Goal: Task Accomplishment & Management: Complete application form

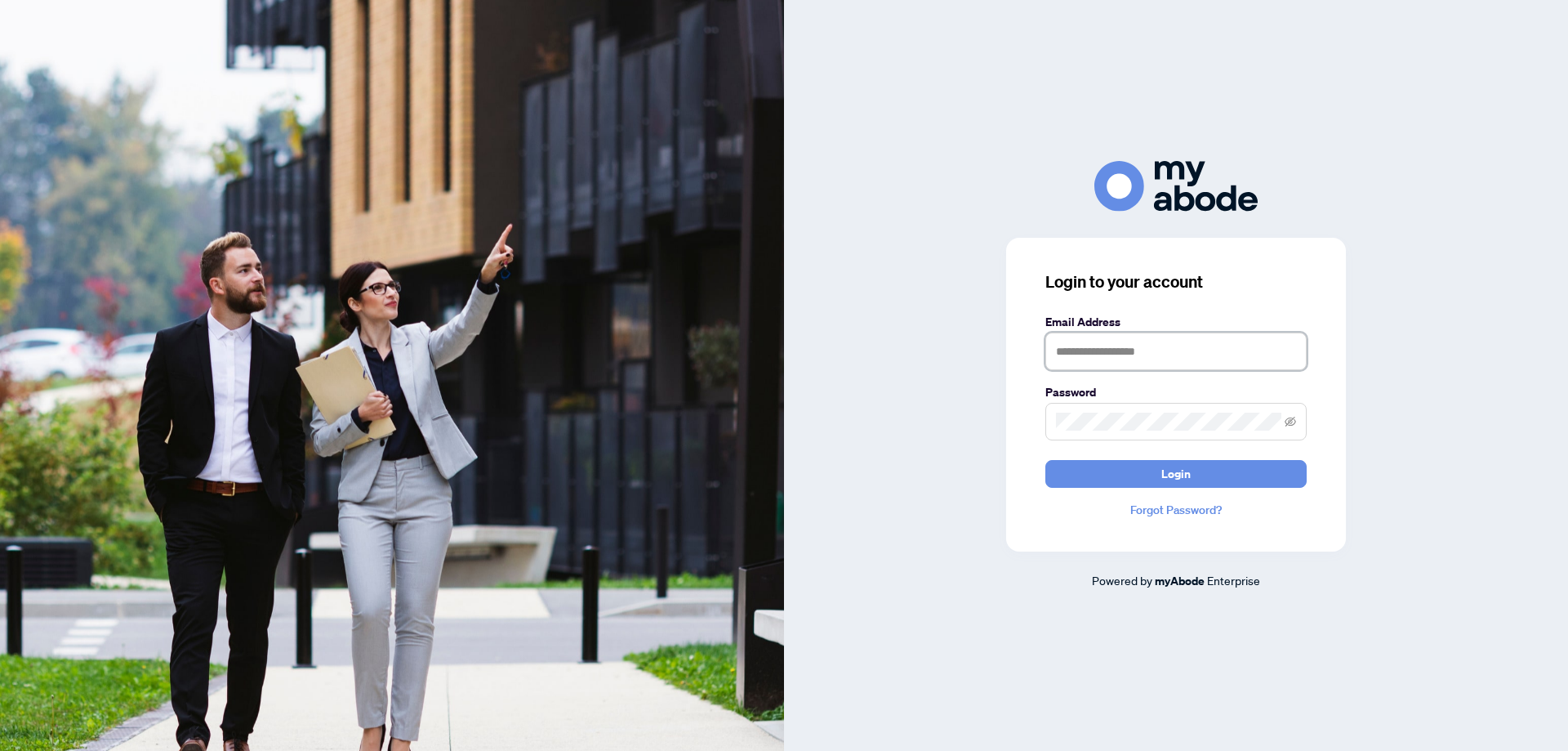
drag, startPoint x: 1052, startPoint y: 350, endPoint x: 1108, endPoint y: 363, distance: 57.5
click at [1052, 350] on input "text" at bounding box center [1175, 351] width 261 height 37
type input "**********"
click at [1053, 416] on span at bounding box center [1175, 421] width 261 height 37
click at [1288, 421] on icon "eye-invisible" at bounding box center [1290, 420] width 12 height 10
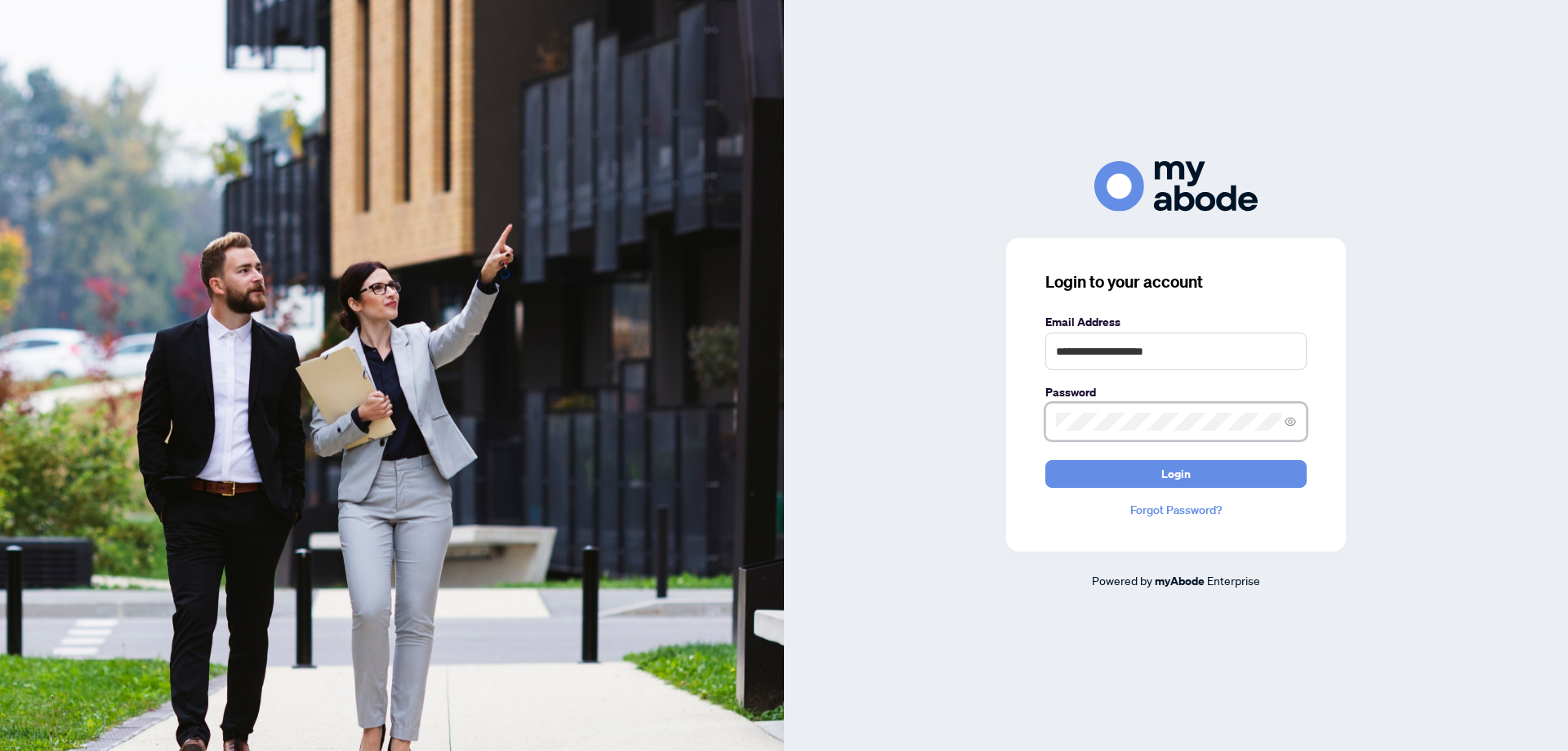
click at [1288, 421] on icon "eye" at bounding box center [1290, 421] width 12 height 8
click at [1078, 472] on button "Login" at bounding box center [1175, 473] width 261 height 28
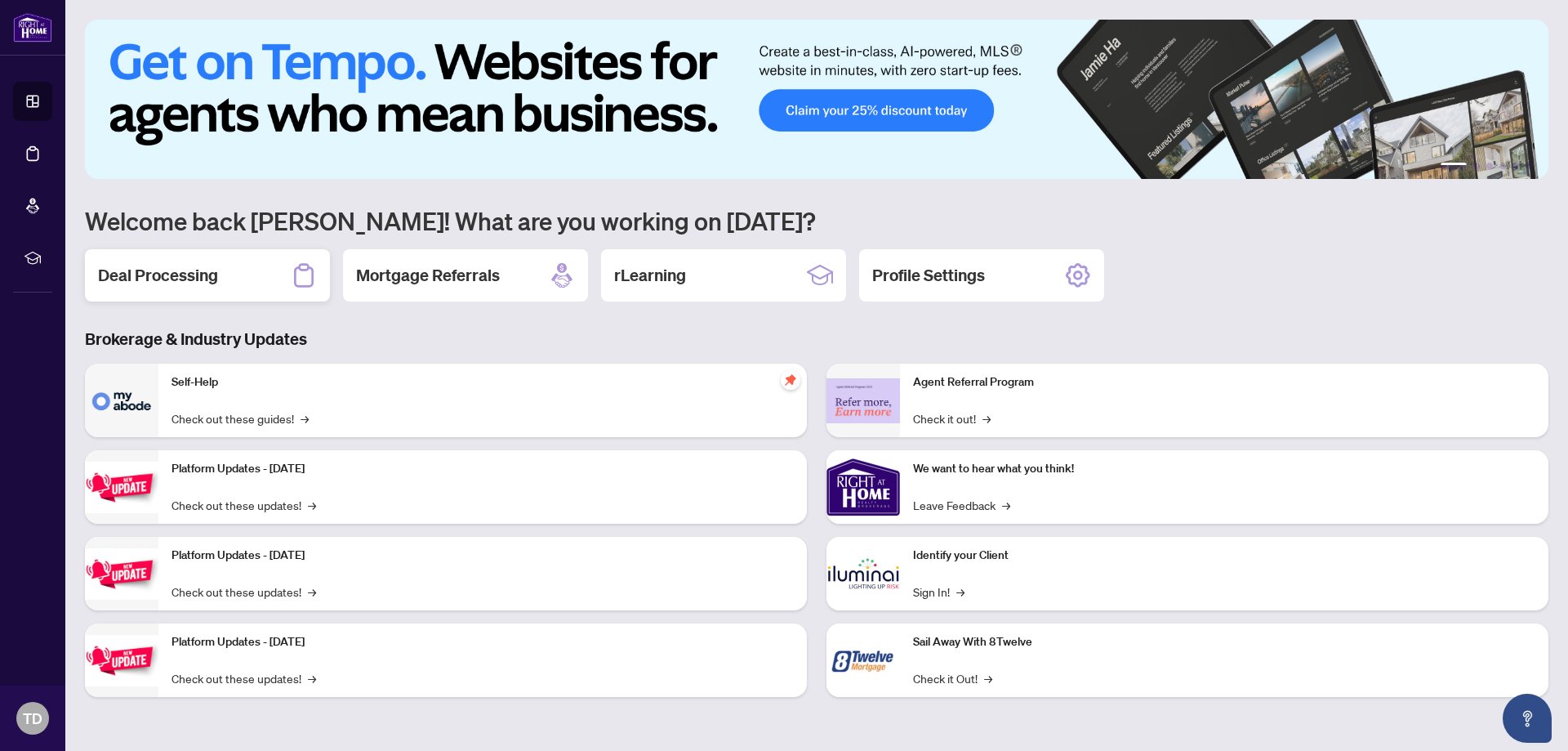
click at [165, 271] on h2 "Deal Processing" at bounding box center [158, 275] width 120 height 23
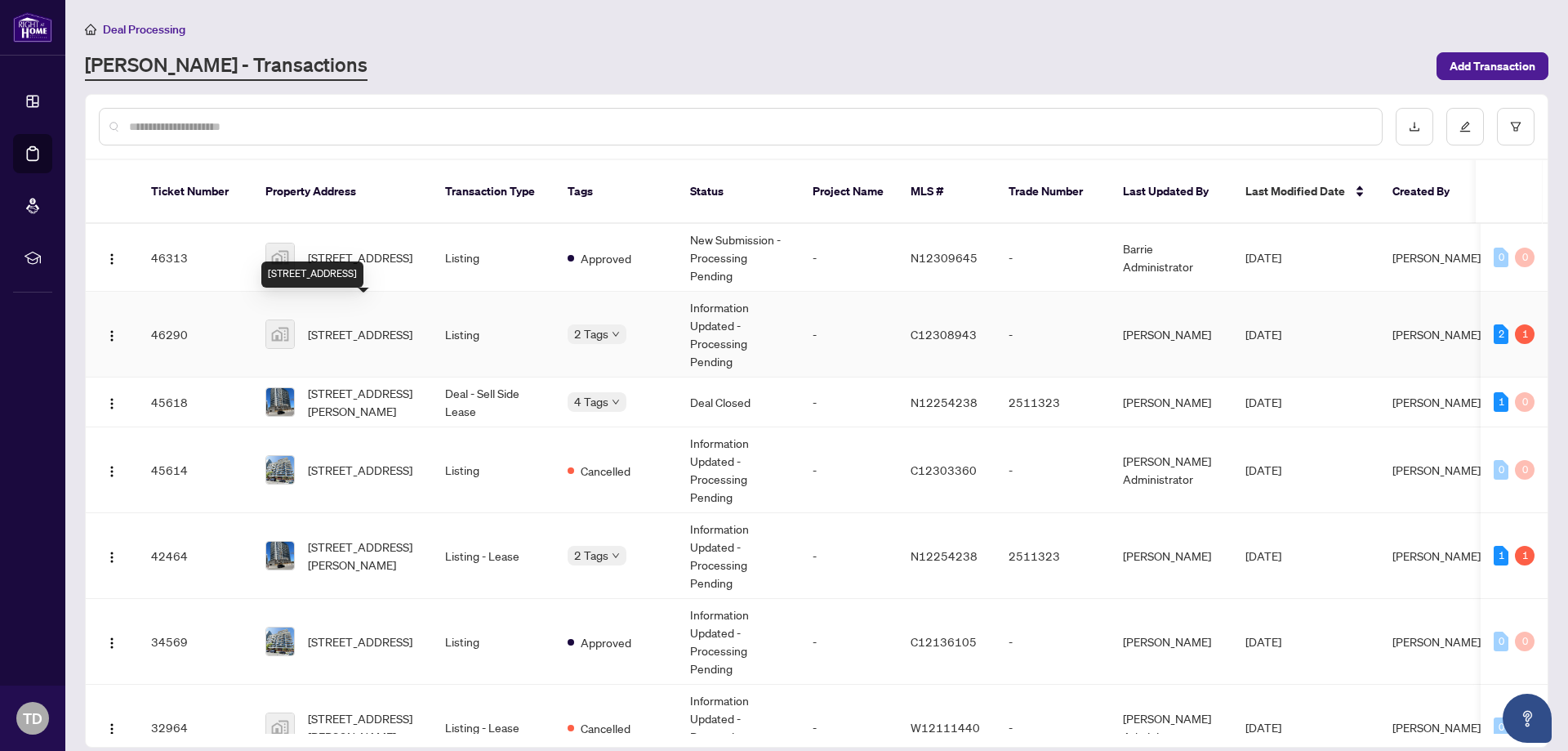
click at [351, 325] on span "[STREET_ADDRESS]" at bounding box center [360, 334] width 104 height 18
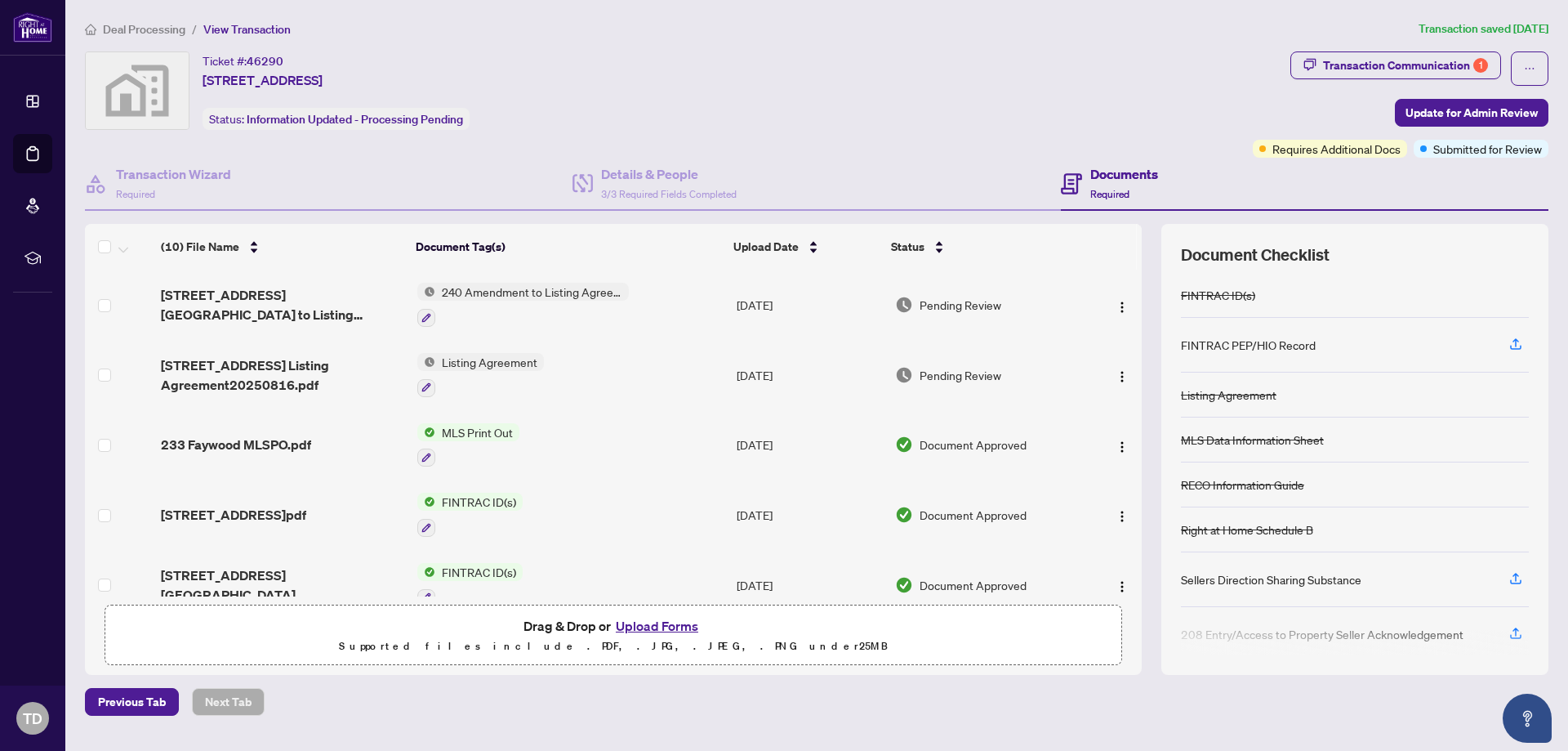
click at [646, 619] on button "Upload Forms" at bounding box center [657, 626] width 93 height 21
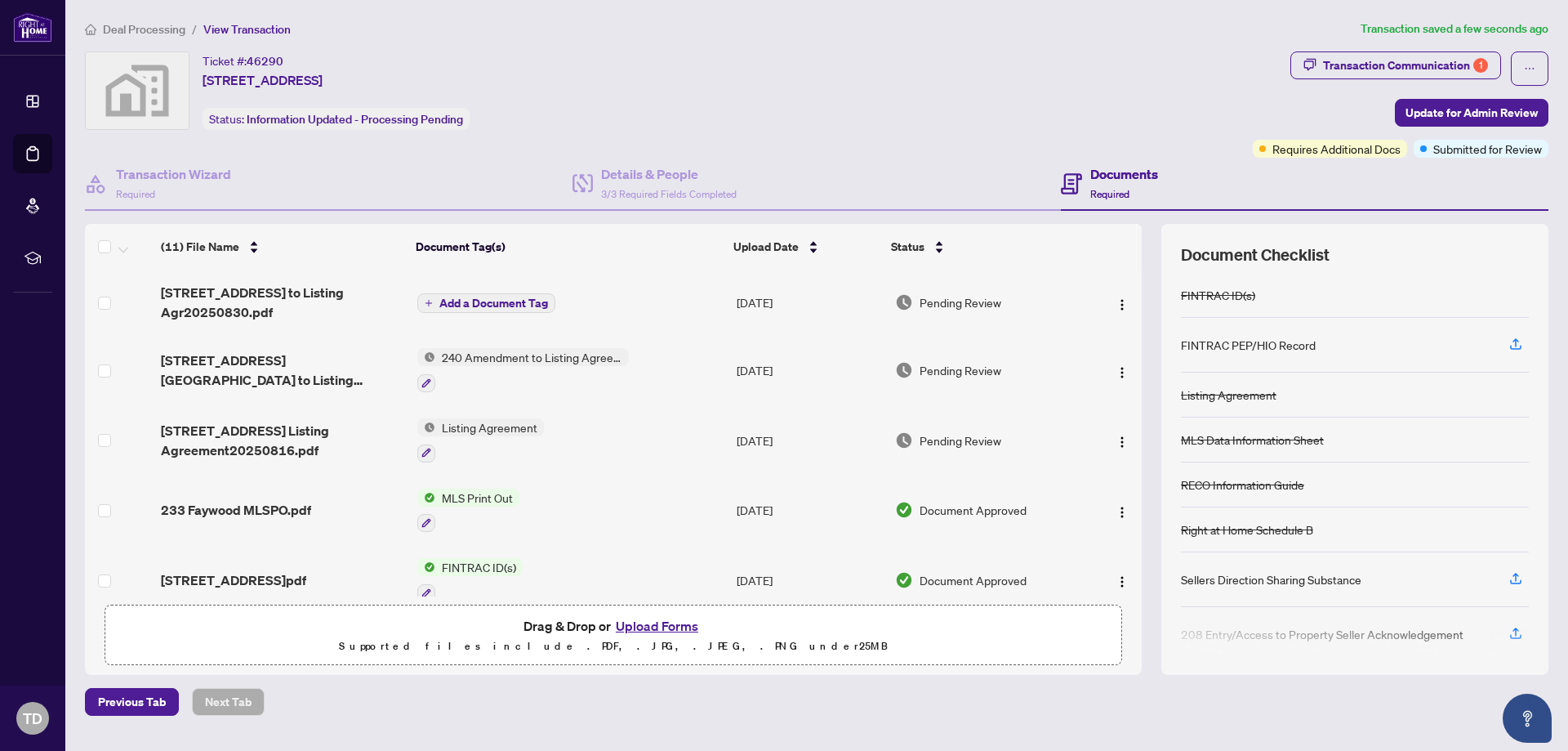
click at [480, 298] on span "Add a Document Tag" at bounding box center [493, 303] width 109 height 12
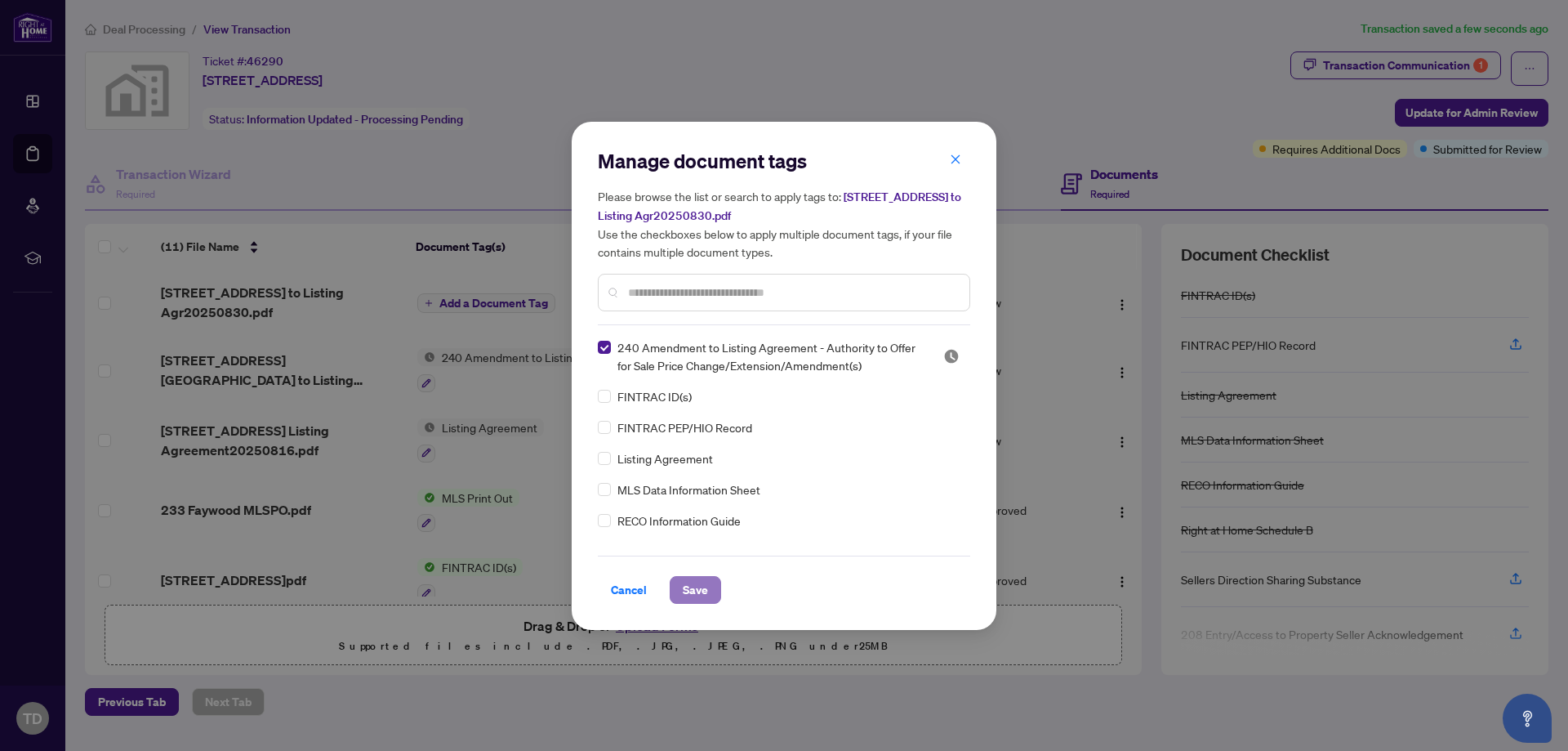
click at [695, 586] on span "Save" at bounding box center [695, 589] width 25 height 26
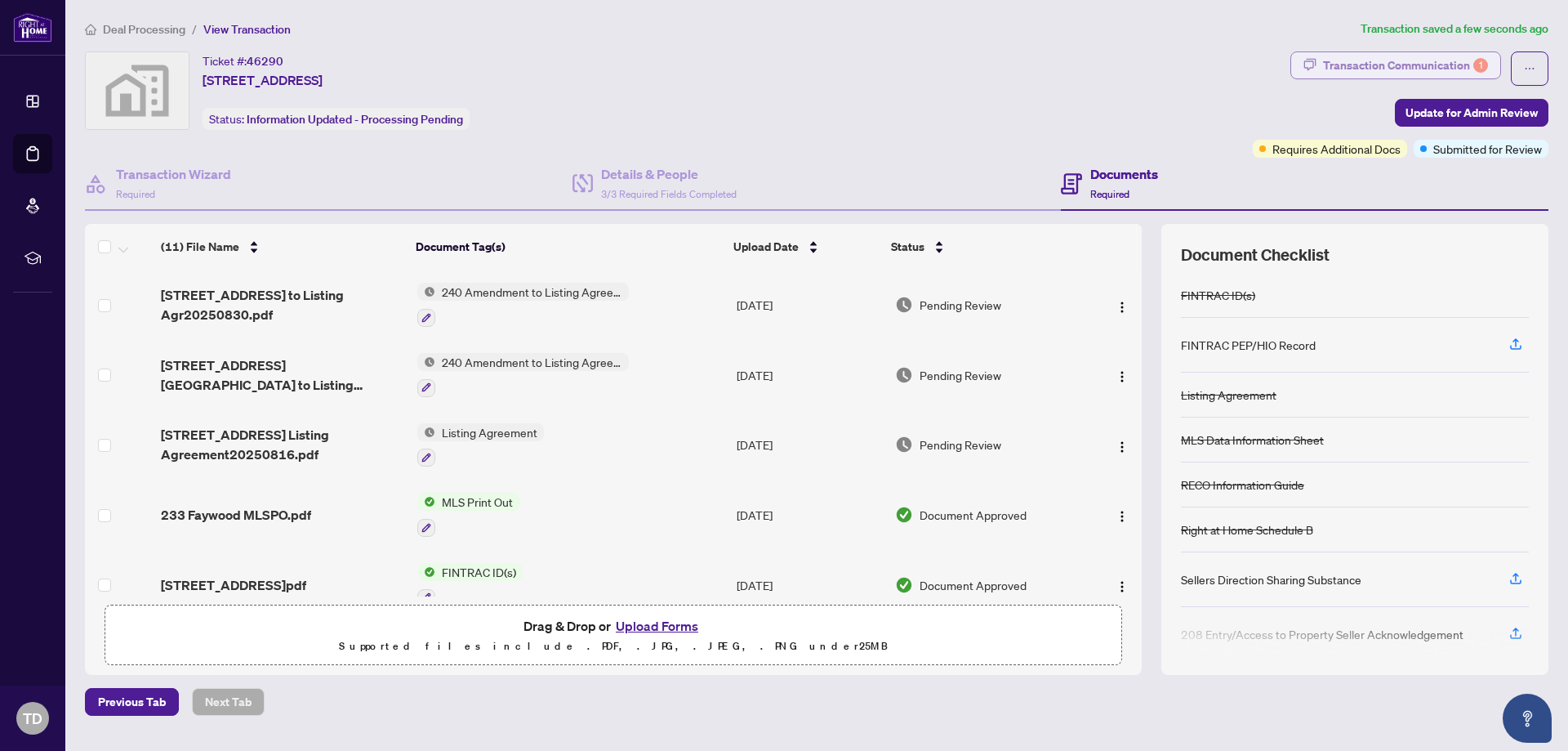
click at [1413, 62] on div "Transaction Communication 1" at bounding box center [1405, 65] width 165 height 26
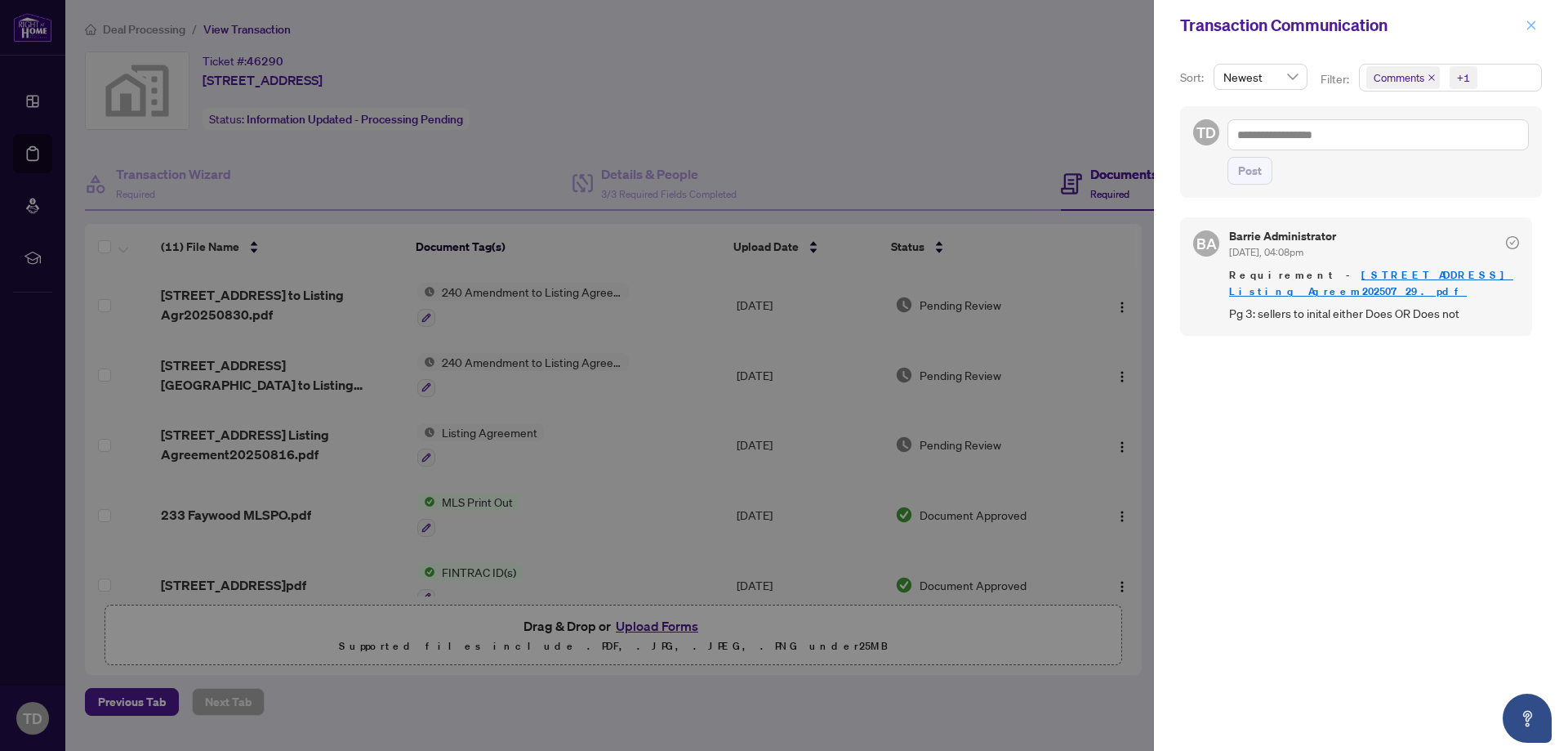
click at [1525, 22] on icon "close" at bounding box center [1531, 25] width 12 height 12
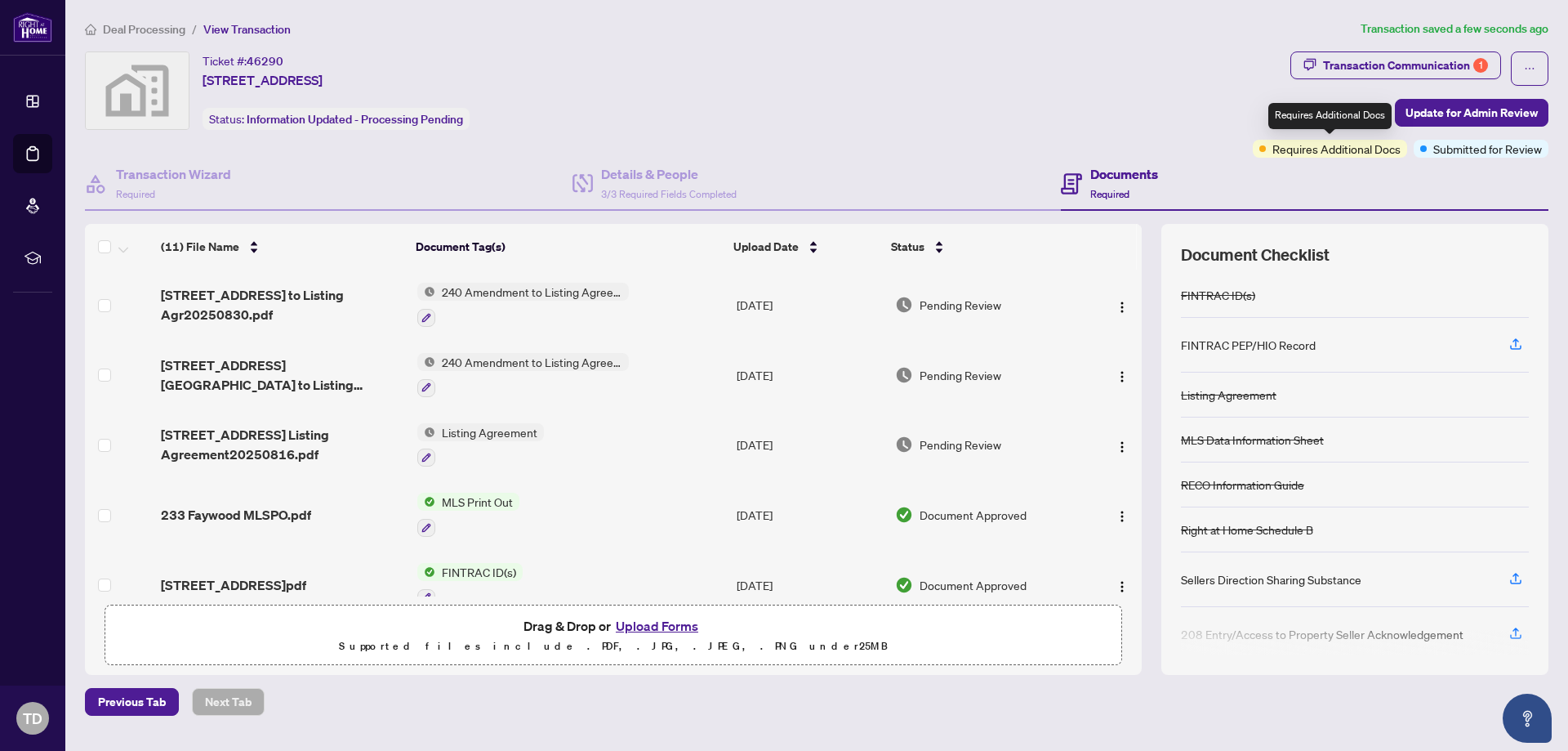
click at [1313, 149] on span "Requires Additional Docs" at bounding box center [1336, 149] width 128 height 18
click at [1377, 152] on span "Requires Additional Docs" at bounding box center [1336, 149] width 128 height 18
click at [1474, 110] on span "Update for Admin Review" at bounding box center [1471, 112] width 133 height 26
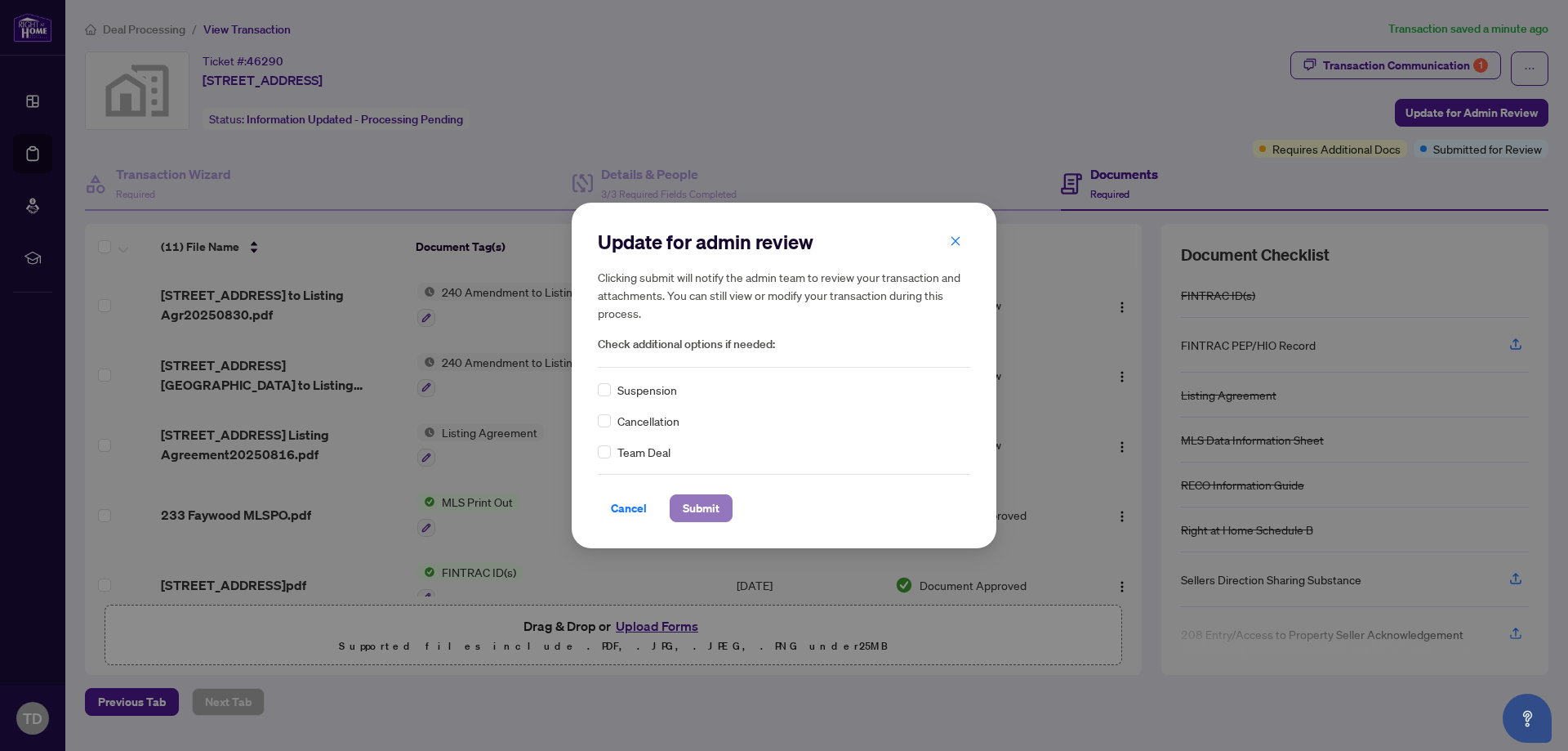
click at [701, 505] on span "Submit" at bounding box center [701, 508] width 37 height 26
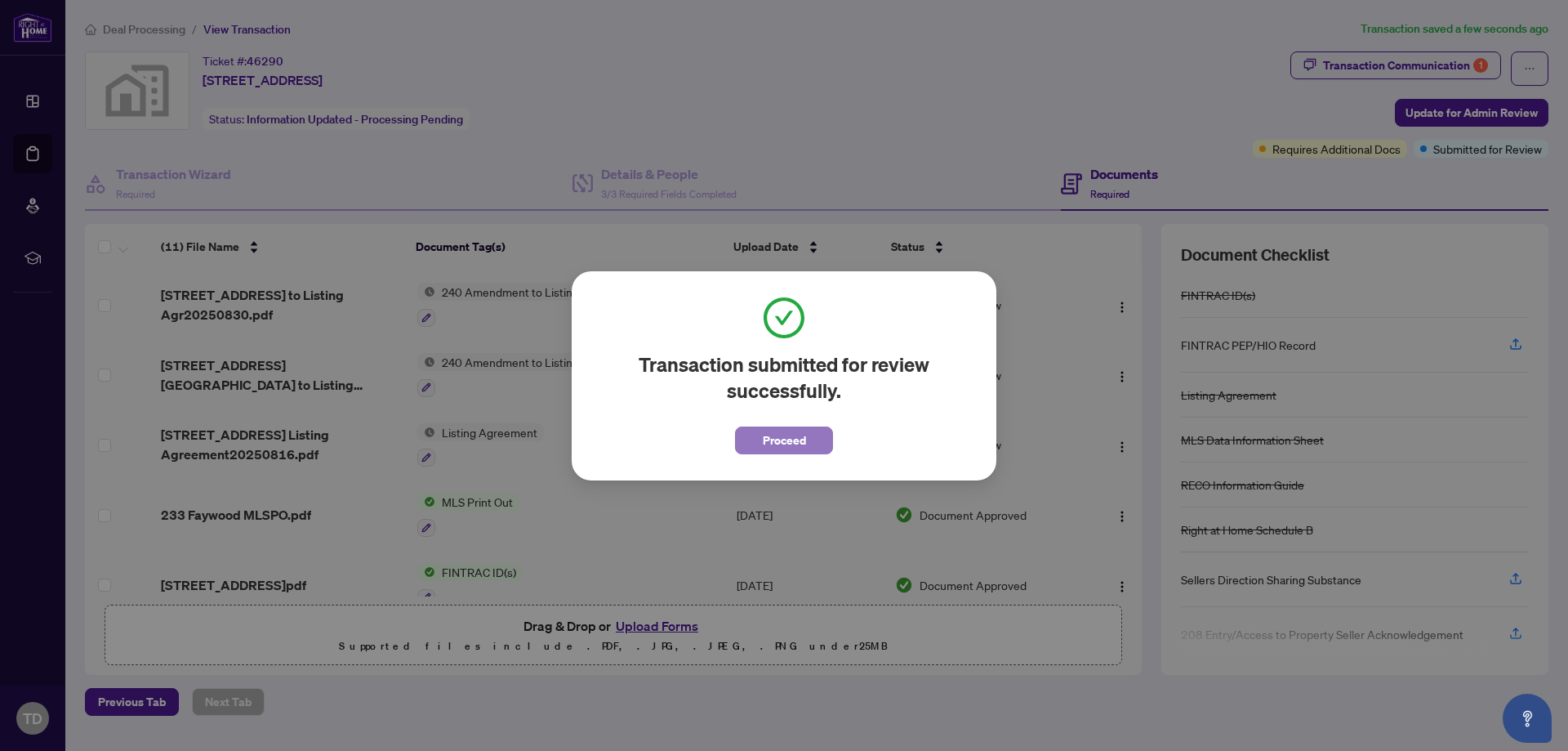
click at [787, 440] on span "Proceed" at bounding box center [784, 440] width 44 height 26
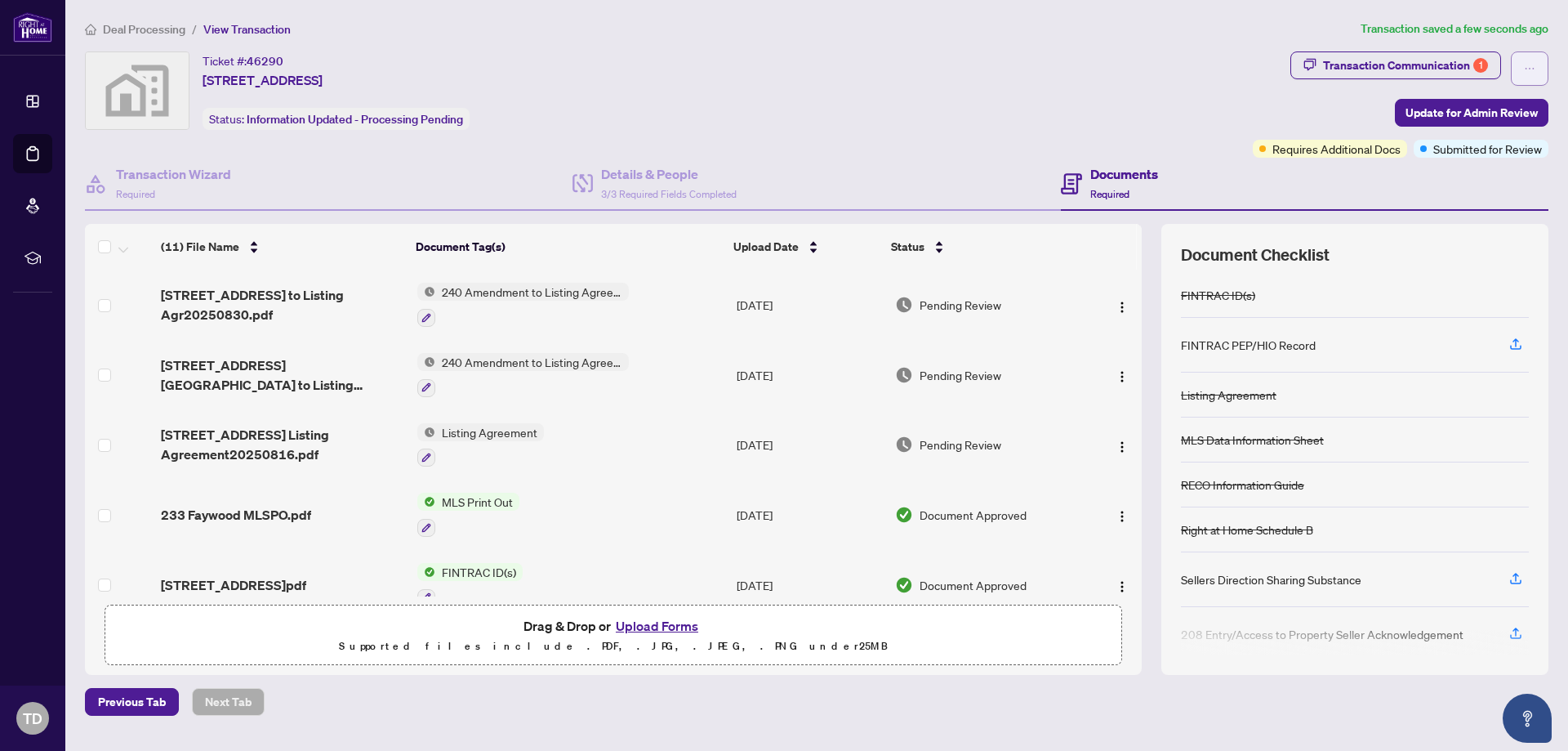
click at [1531, 68] on icon "ellipsis" at bounding box center [1529, 69] width 12 height 12
click at [1039, 110] on div "Ticket #: 46290 [STREET_ADDRESS] Status: Information Updated - Processing Pendi…" at bounding box center [665, 91] width 1161 height 78
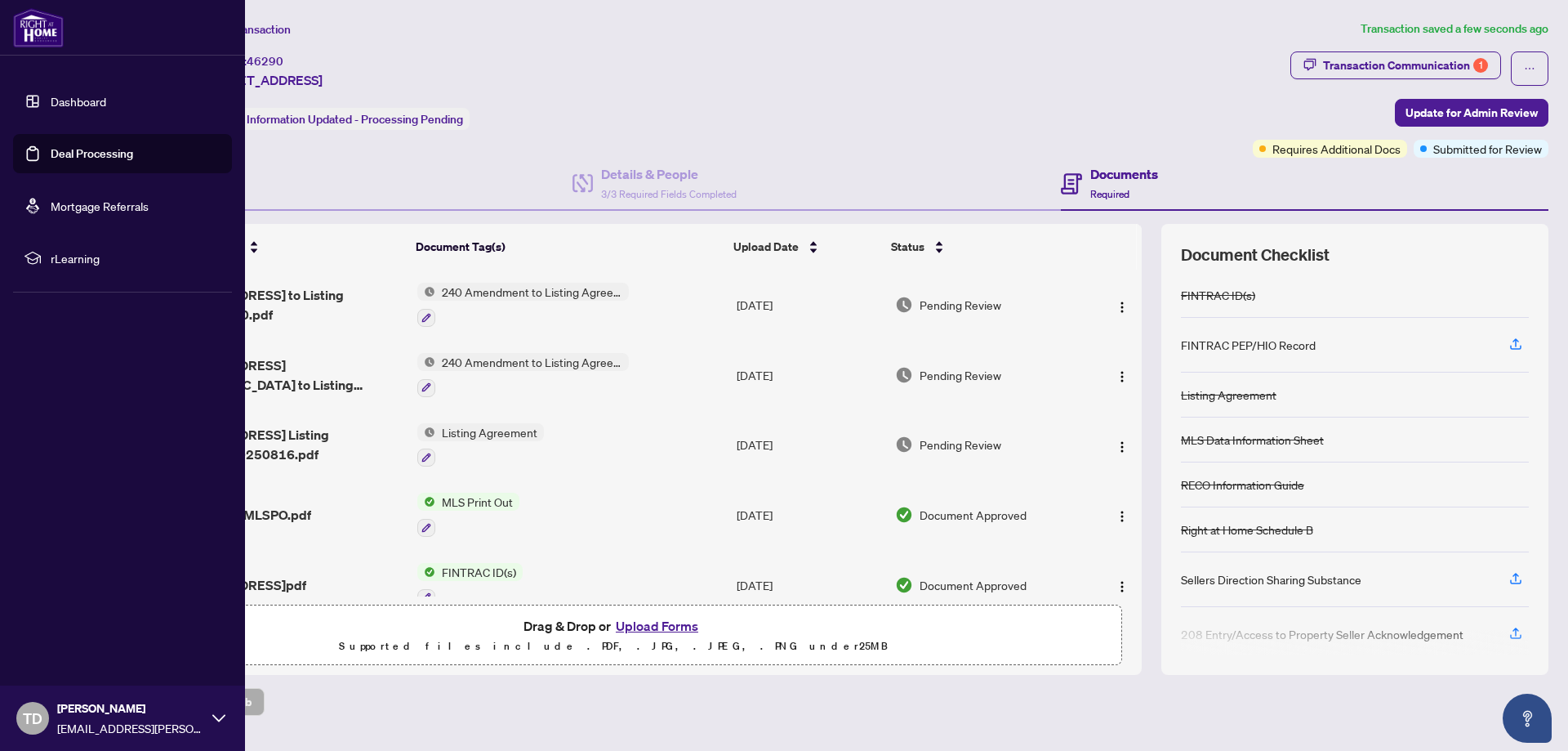
click at [68, 95] on link "Dashboard" at bounding box center [78, 101] width 55 height 15
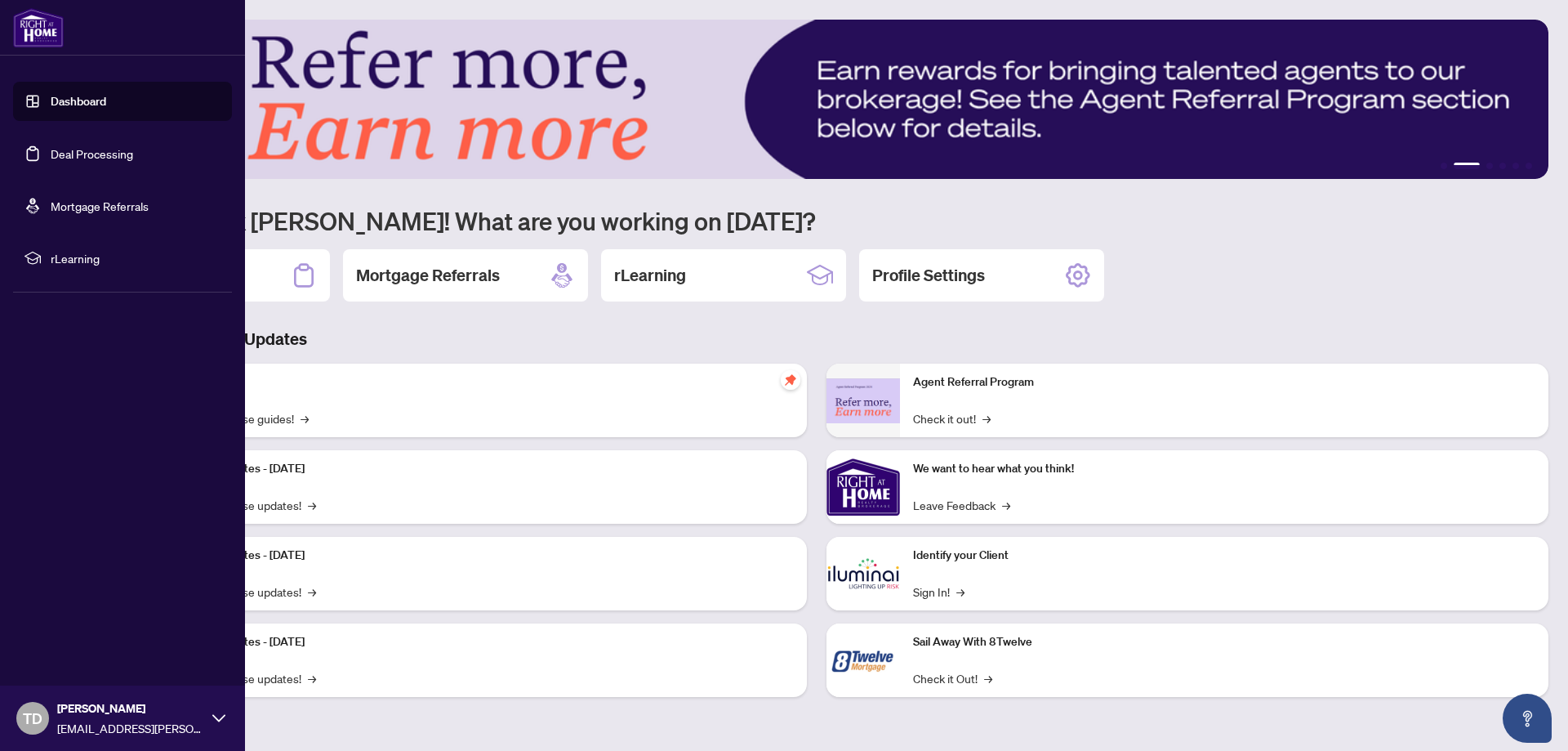
click at [220, 716] on icon at bounding box center [218, 718] width 13 height 13
click at [56, 617] on span "Logout" at bounding box center [65, 620] width 37 height 26
